Goal: Information Seeking & Learning: Learn about a topic

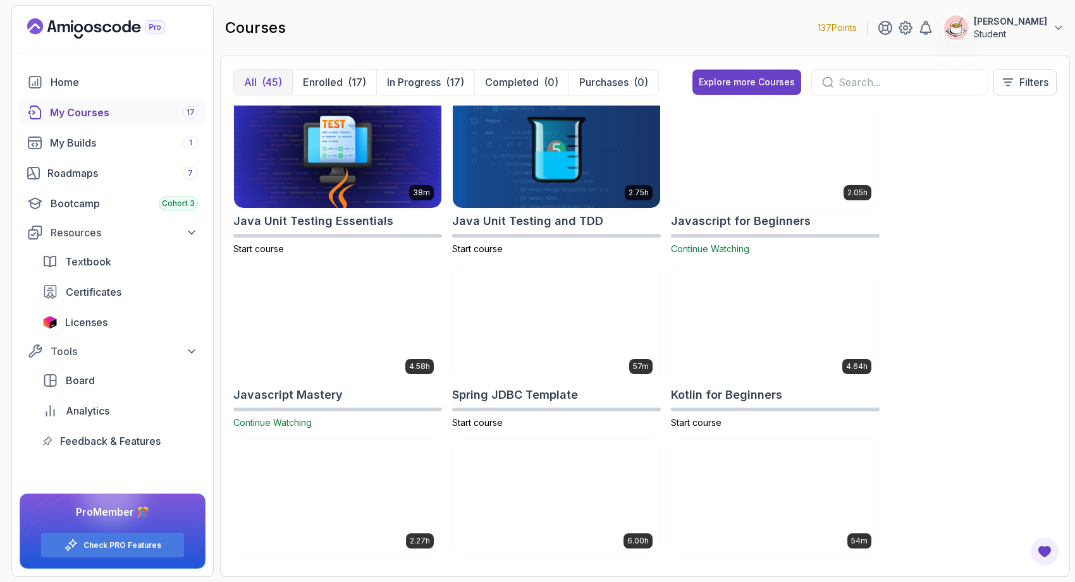
scroll to position [1562, 0]
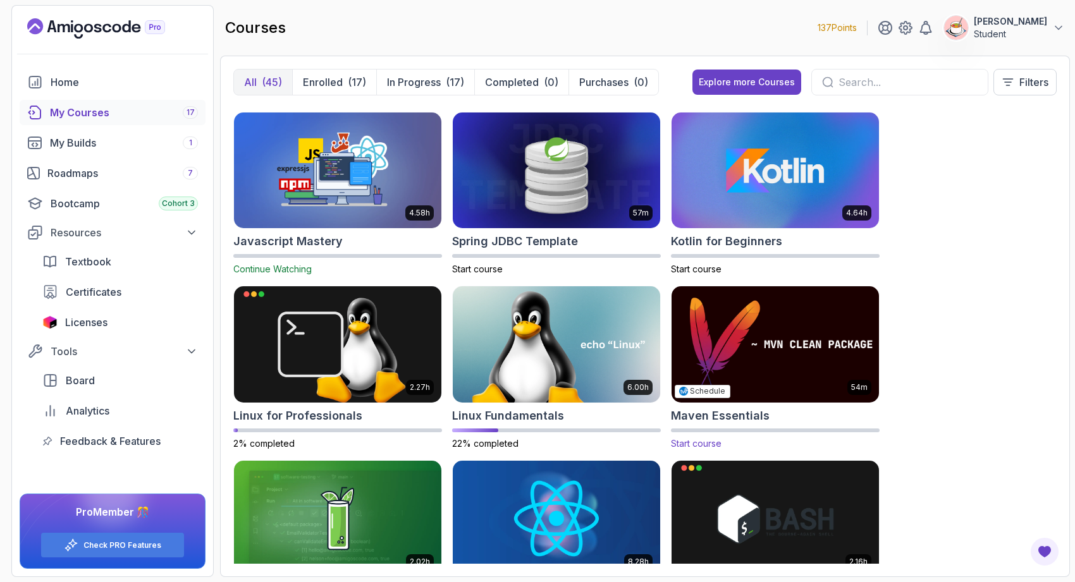
click at [717, 345] on img at bounding box center [774, 345] width 217 height 122
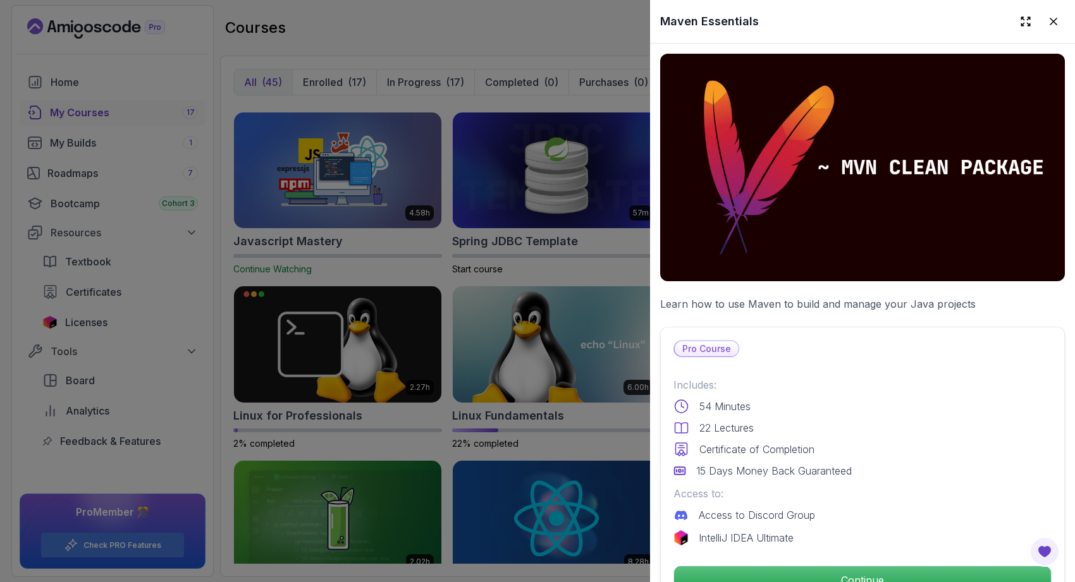
scroll to position [133, 0]
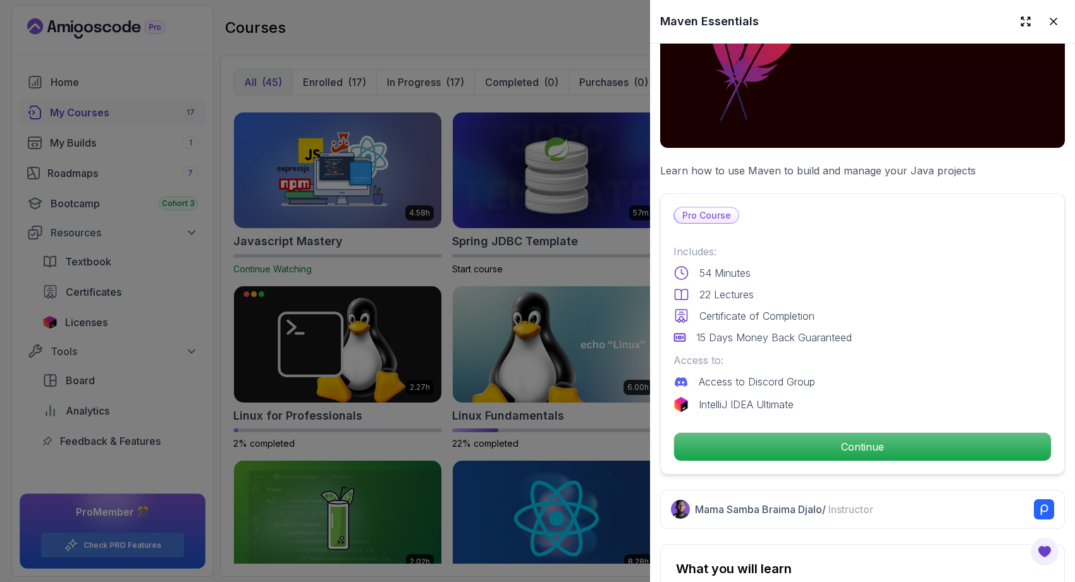
click at [527, 369] on div at bounding box center [537, 291] width 1075 height 582
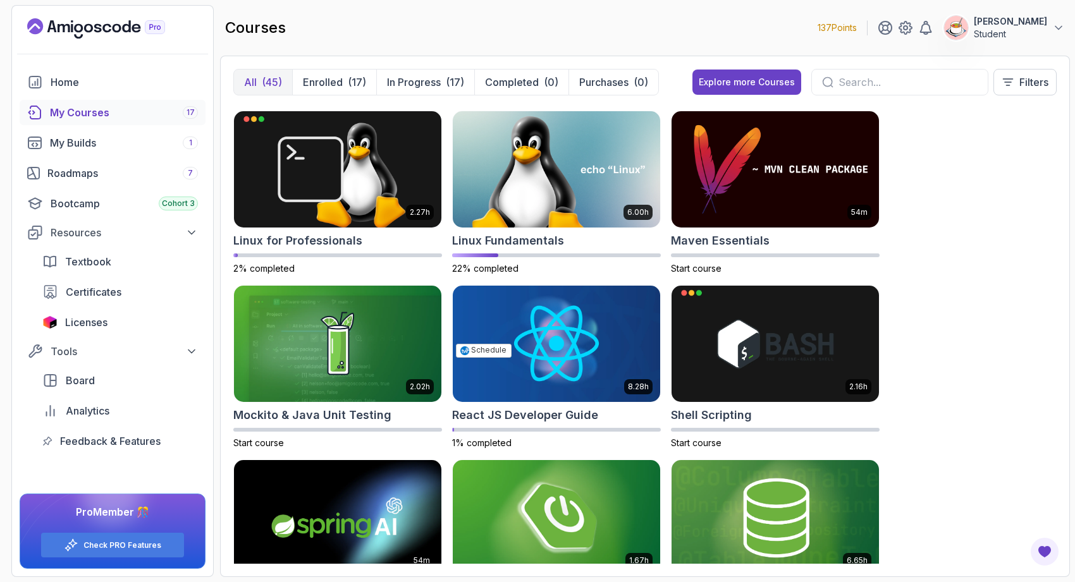
scroll to position [1582, 0]
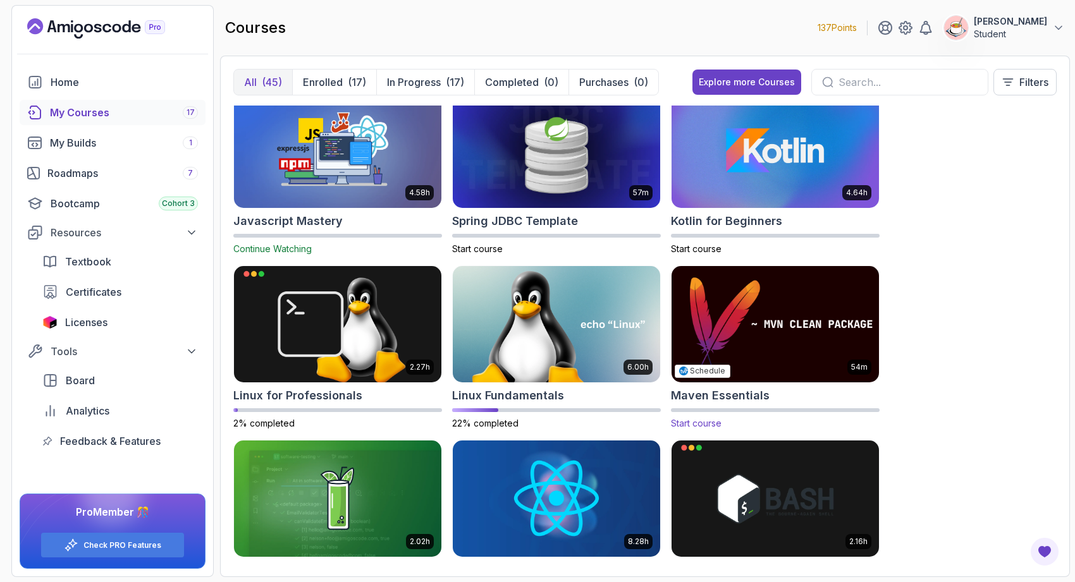
click at [783, 301] on img at bounding box center [774, 325] width 217 height 122
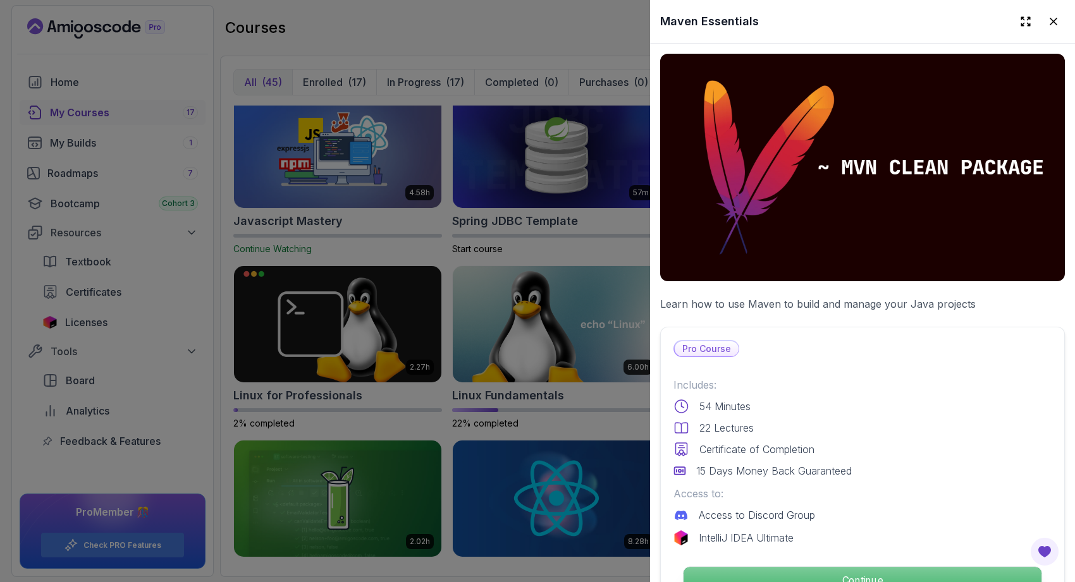
click at [781, 567] on p "Continue" at bounding box center [862, 580] width 358 height 27
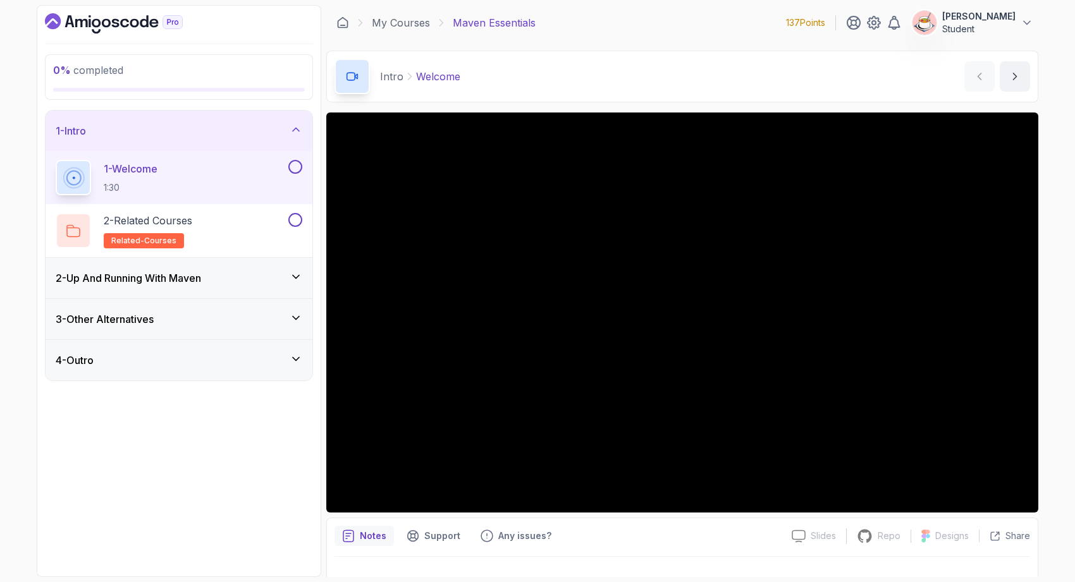
click at [252, 281] on div "2 - Up And Running With [PERSON_NAME]" at bounding box center [179, 278] width 247 height 15
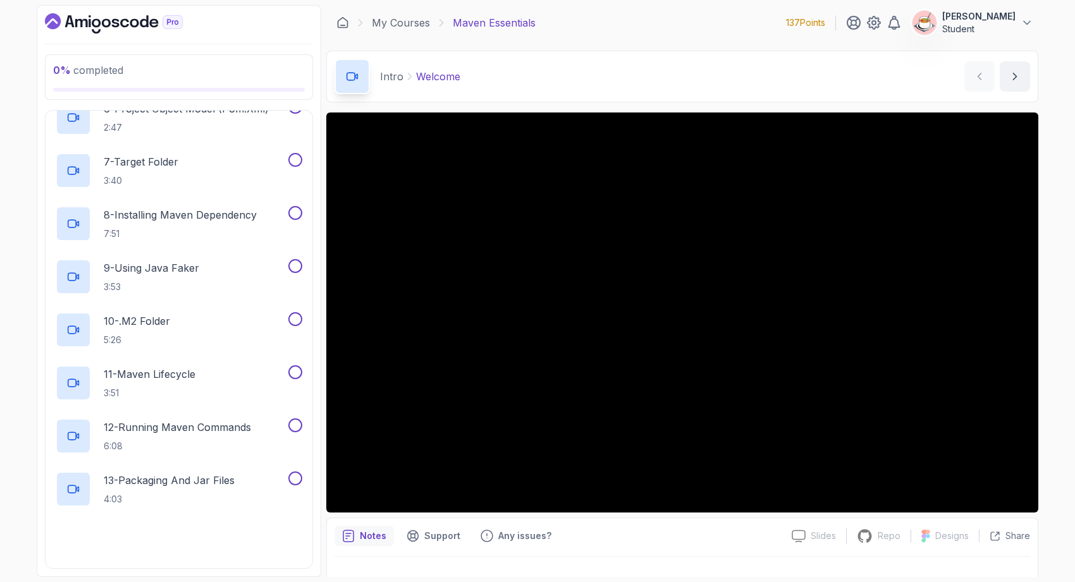
scroll to position [449, 0]
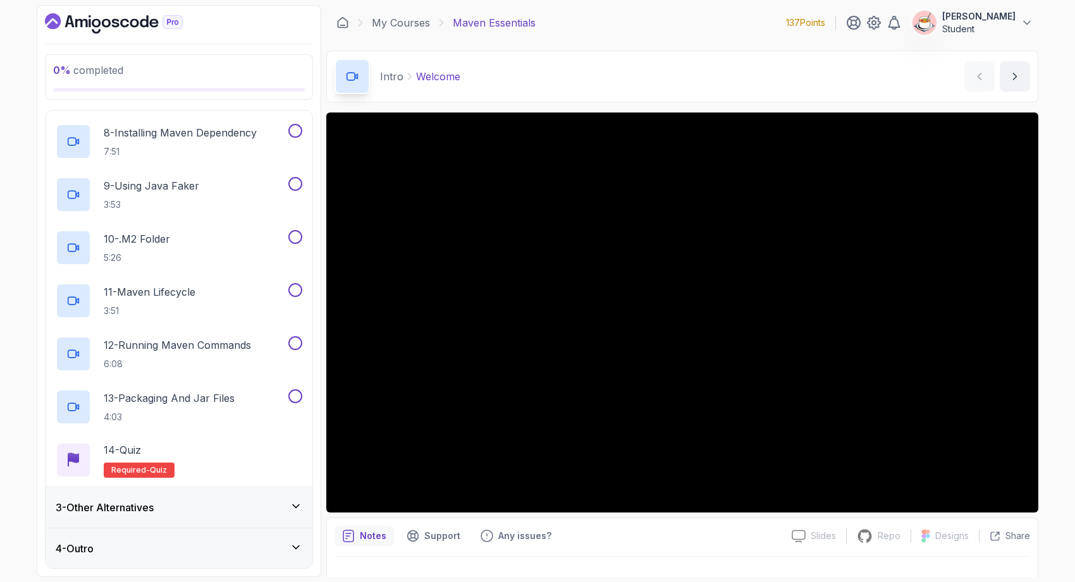
click at [235, 505] on div "3 - Other Alternatives" at bounding box center [179, 507] width 247 height 15
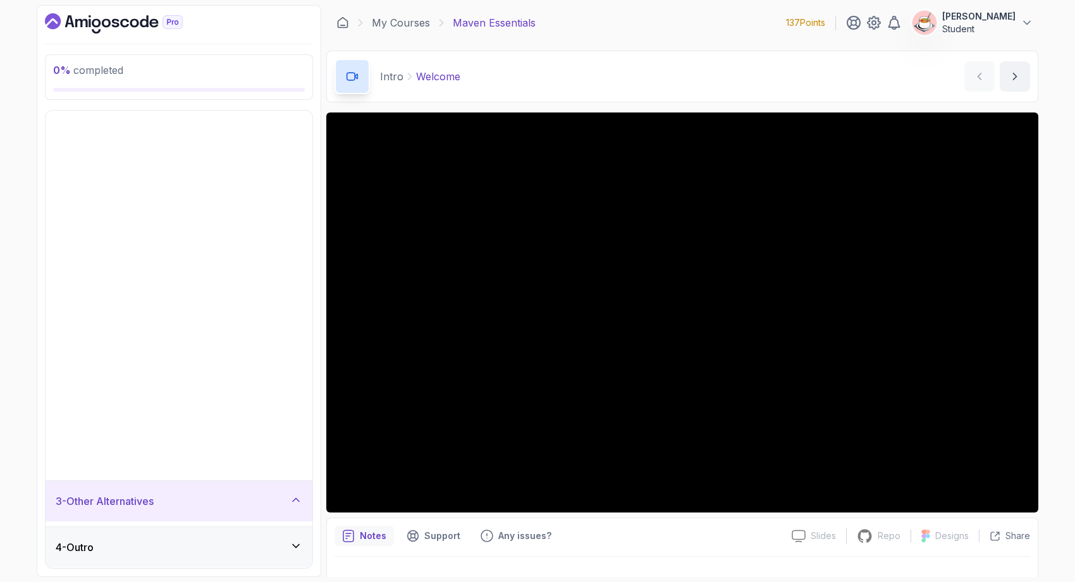
scroll to position [0, 0]
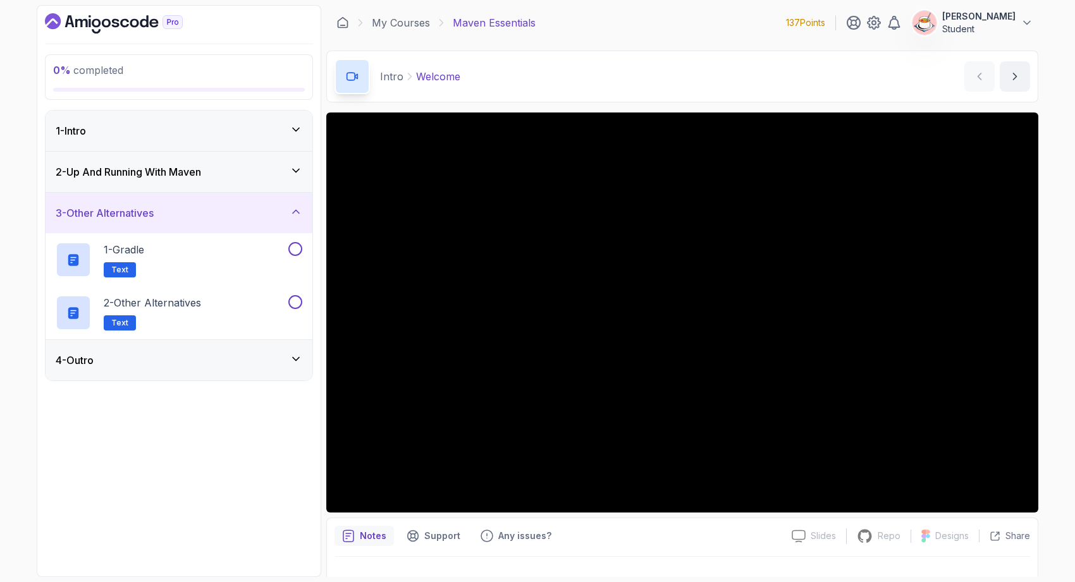
click at [217, 367] on div "4 - Outro" at bounding box center [179, 360] width 247 height 15
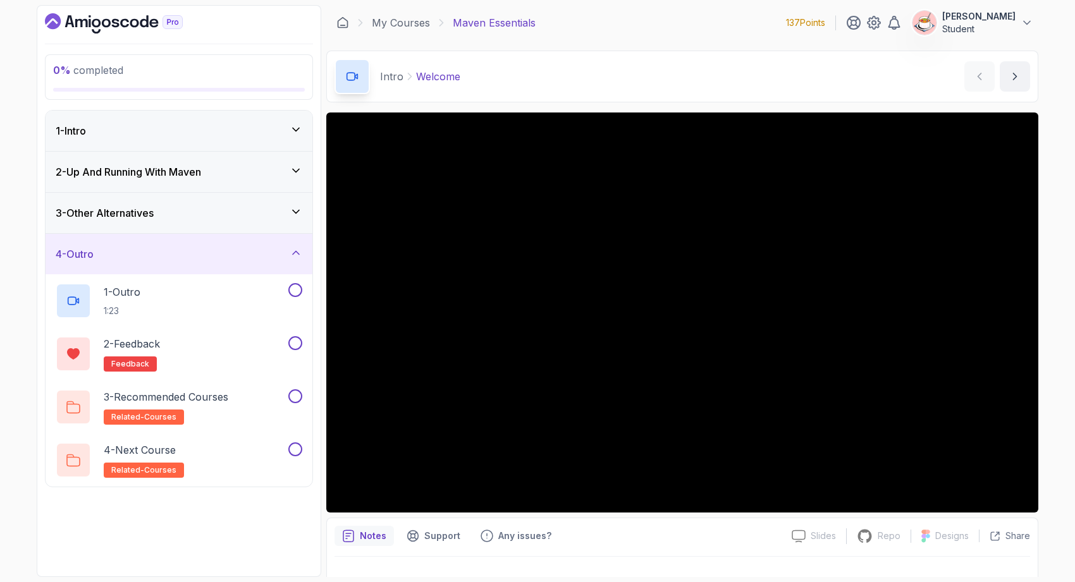
click at [236, 168] on div "2 - Up And Running With [PERSON_NAME]" at bounding box center [179, 171] width 247 height 15
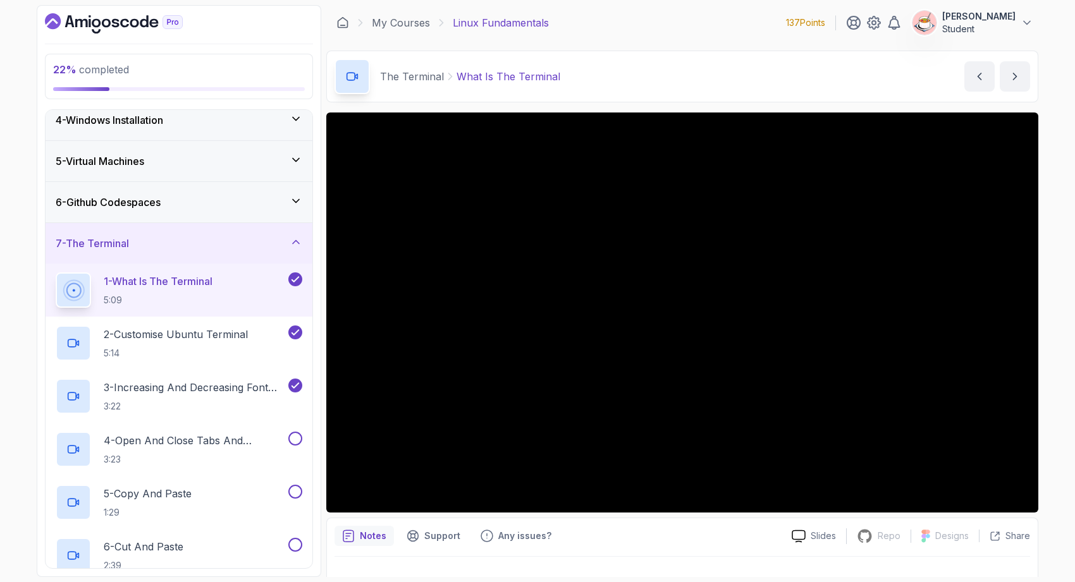
scroll to position [214, 0]
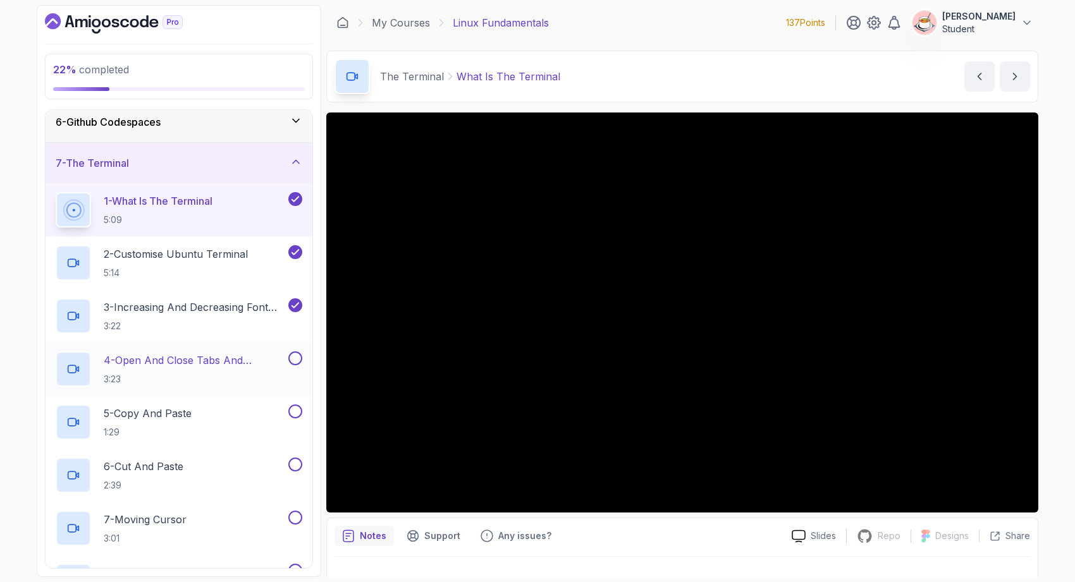
click at [263, 387] on div "4 - Open And Close Tabs And Terminal 3:23" at bounding box center [179, 369] width 267 height 53
click at [262, 377] on p "3:23" at bounding box center [195, 379] width 182 height 13
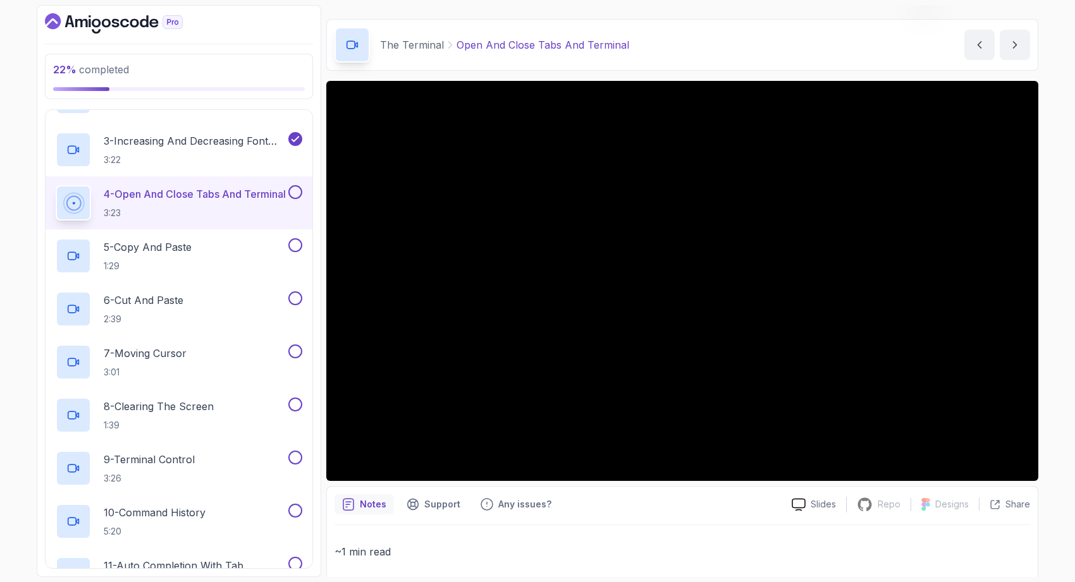
scroll to position [30, 0]
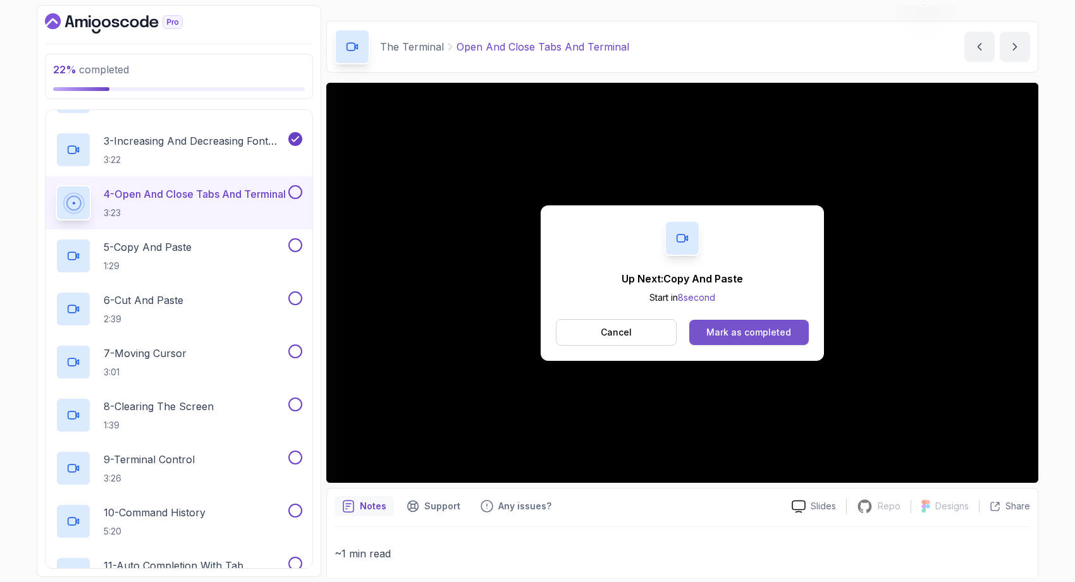
click at [747, 327] on div "Mark as completed" at bounding box center [748, 332] width 85 height 13
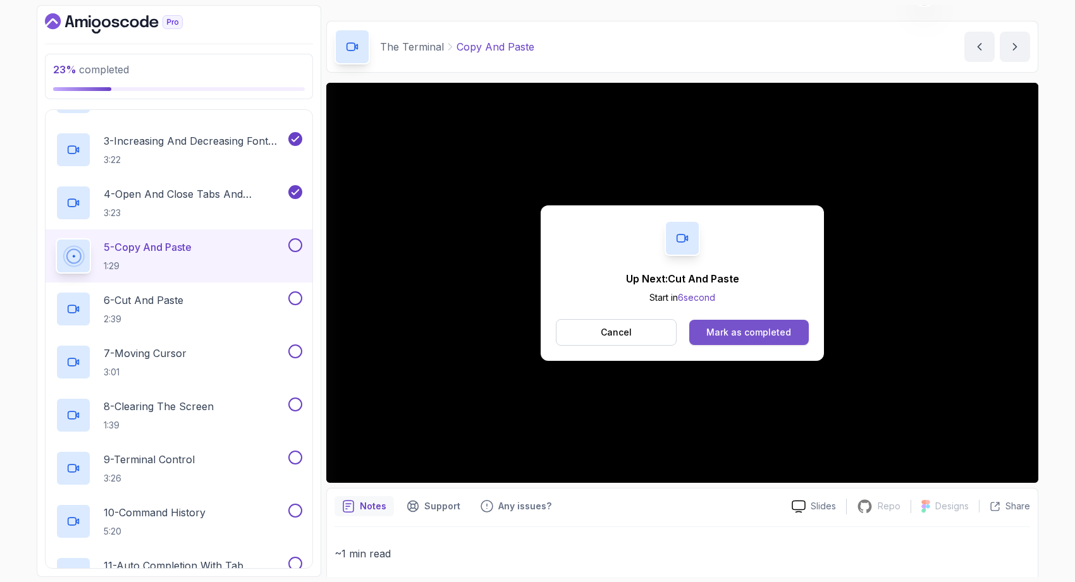
click at [711, 337] on div "Mark as completed" at bounding box center [748, 332] width 85 height 13
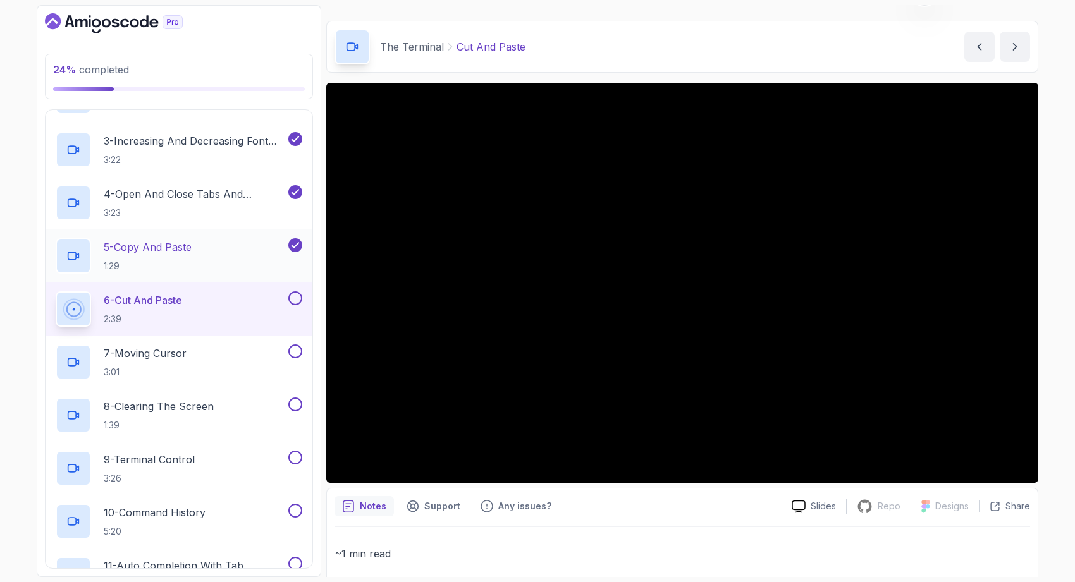
click at [163, 250] on p "5 - Copy And Paste" at bounding box center [148, 247] width 88 height 15
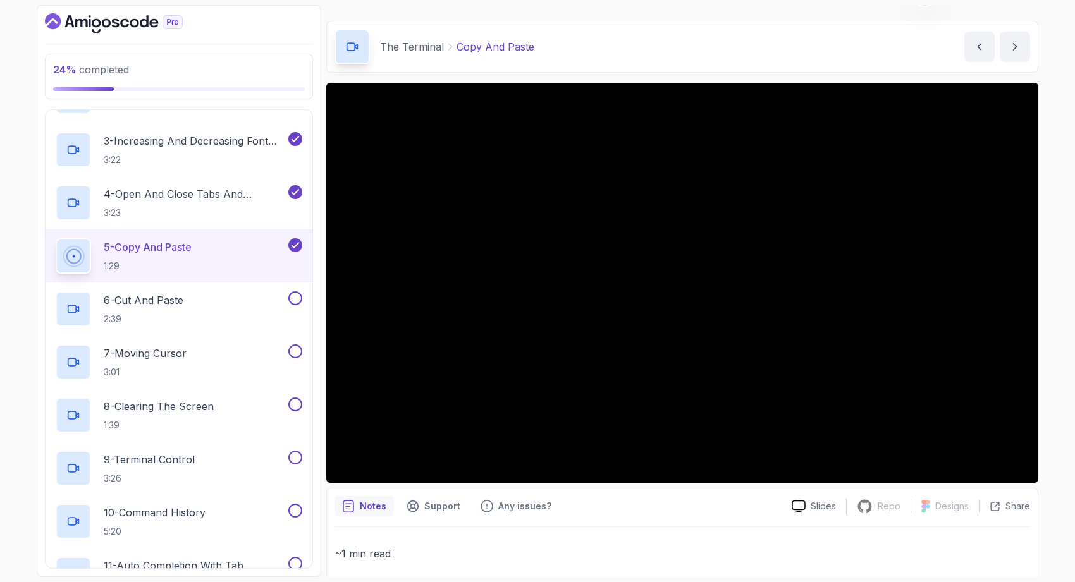
scroll to position [224, 0]
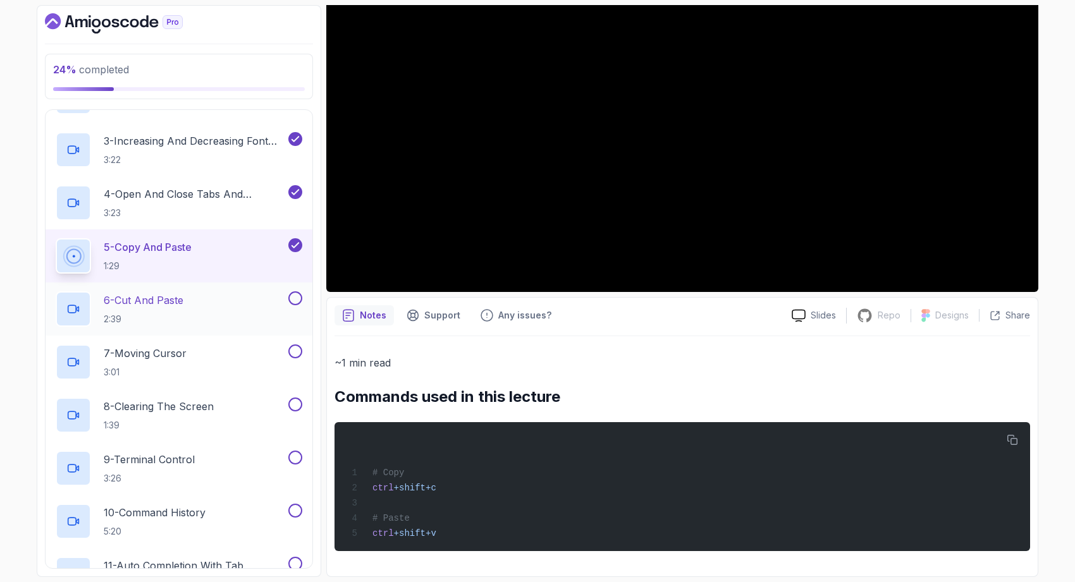
click at [207, 296] on div "6 - Cut And Paste 2:39" at bounding box center [171, 308] width 230 height 35
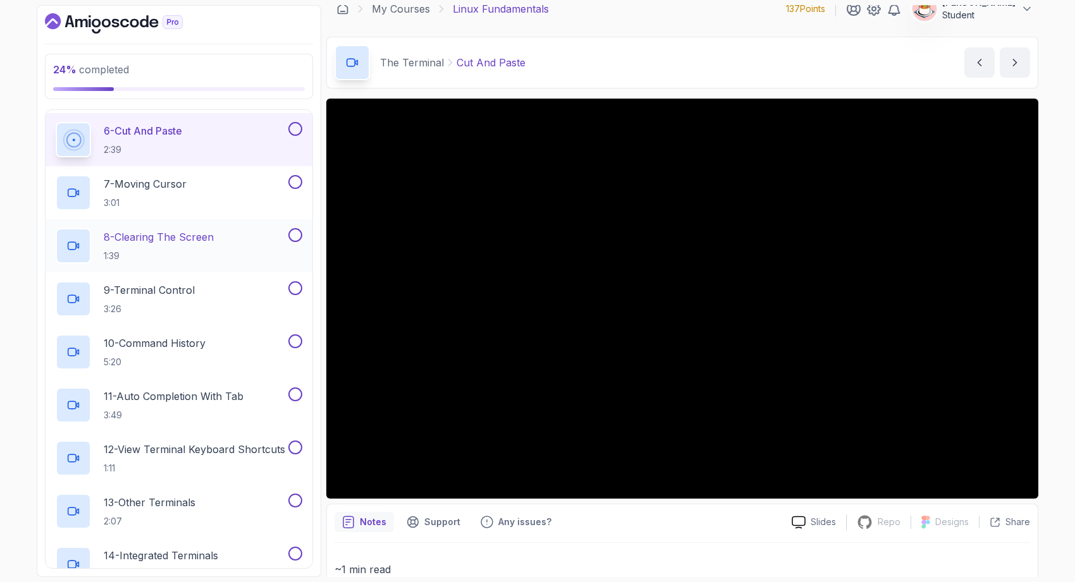
scroll to position [548, 0]
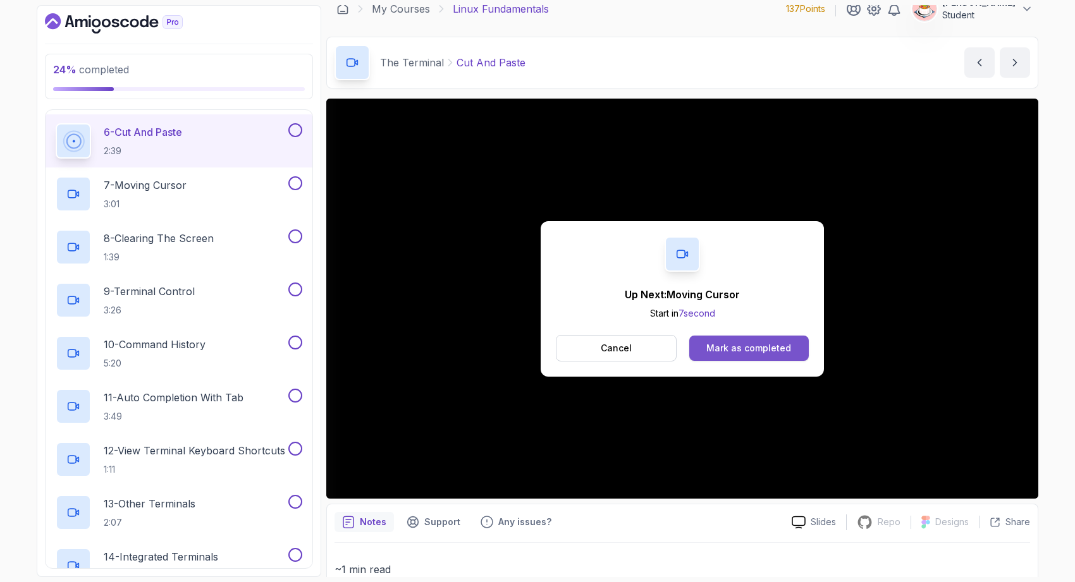
click at [759, 346] on div "Mark as completed" at bounding box center [748, 348] width 85 height 13
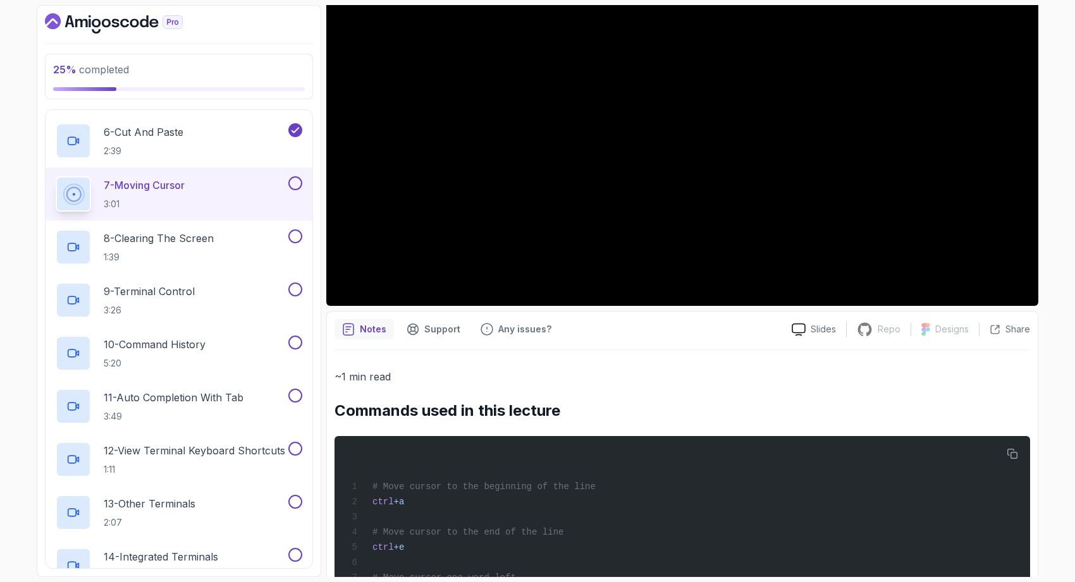
scroll to position [115, 0]
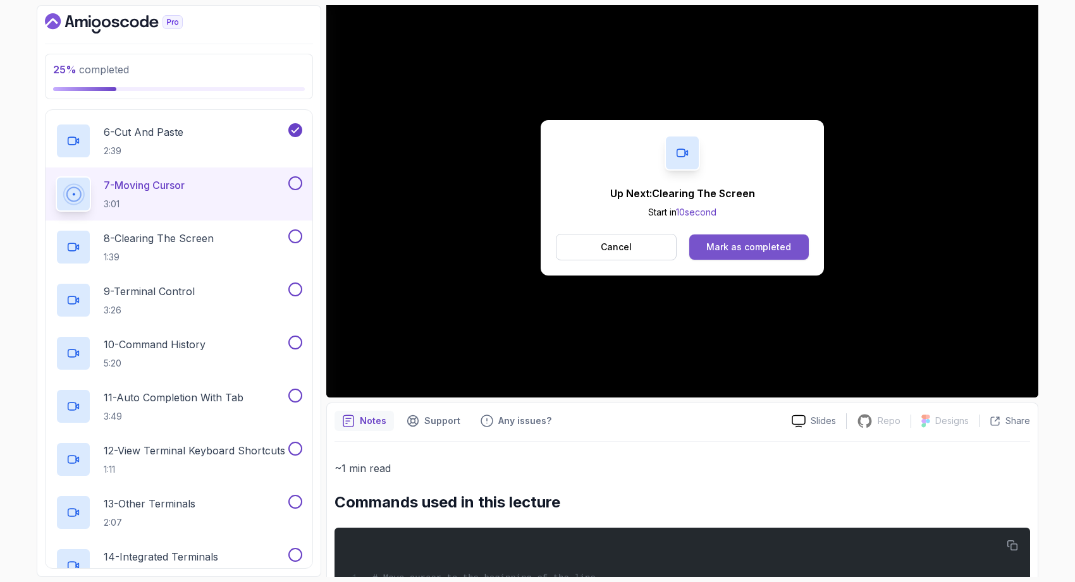
click at [718, 242] on div "Mark as completed" at bounding box center [748, 247] width 85 height 13
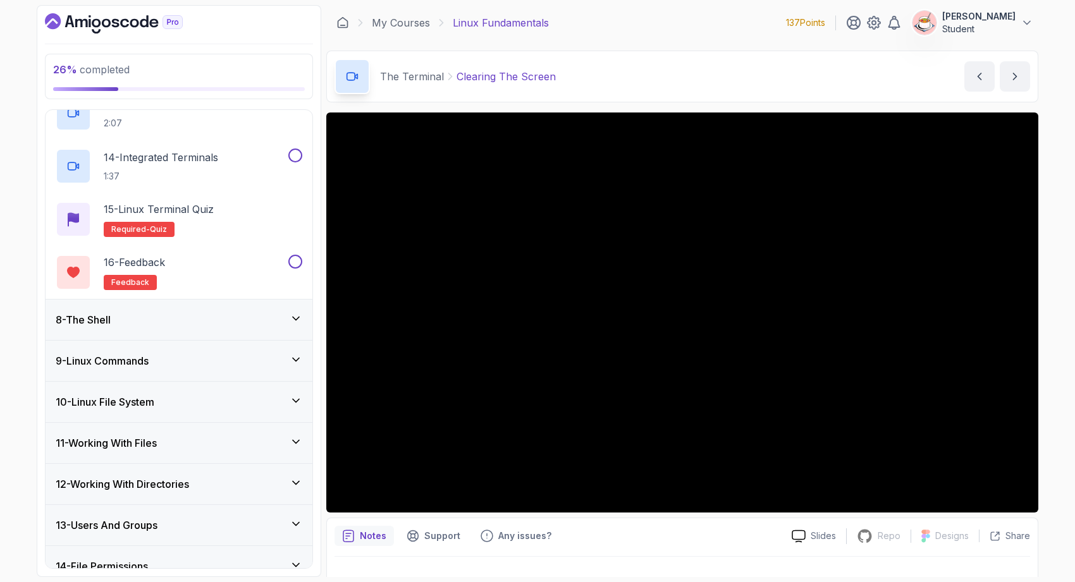
click at [178, 329] on div "8 - The Shell" at bounding box center [179, 320] width 267 height 40
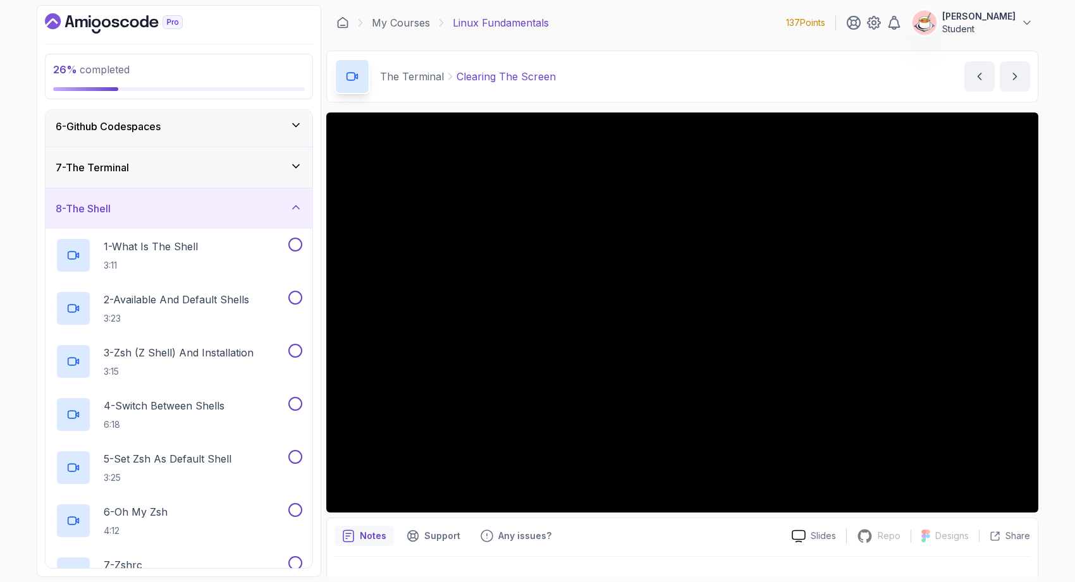
scroll to position [92, 0]
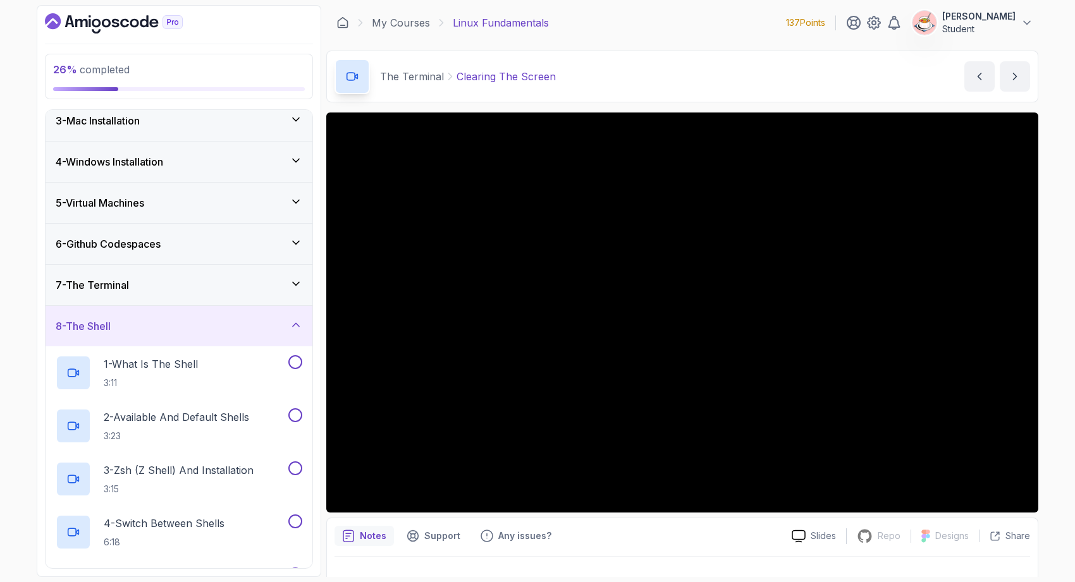
click at [185, 317] on div "8 - The Shell" at bounding box center [179, 326] width 267 height 40
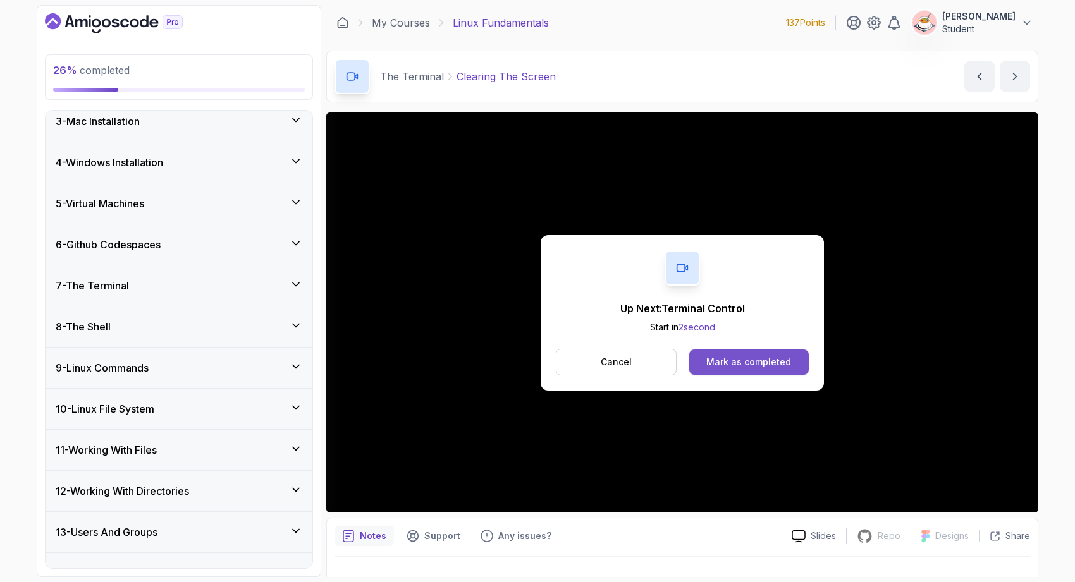
click at [755, 365] on div "Mark as completed" at bounding box center [748, 362] width 85 height 13
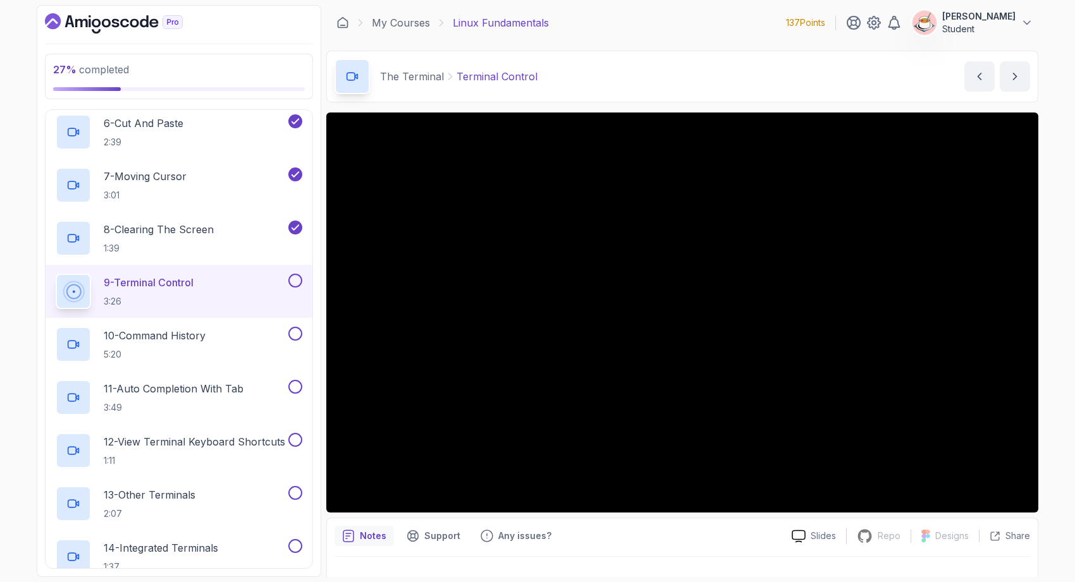
scroll to position [507, 0]
